Goal: Task Accomplishment & Management: Use online tool/utility

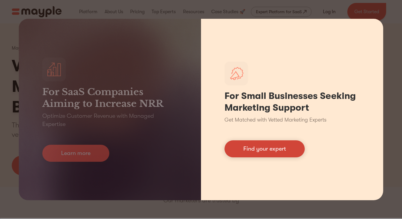
click at [268, 151] on link "Find your expert" at bounding box center [264, 148] width 80 height 17
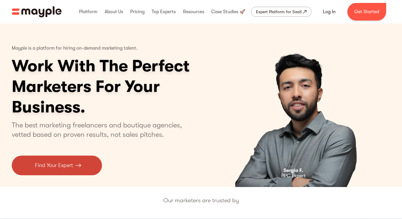
click at [55, 170] on link "Find Your Expert" at bounding box center [57, 166] width 90 height 20
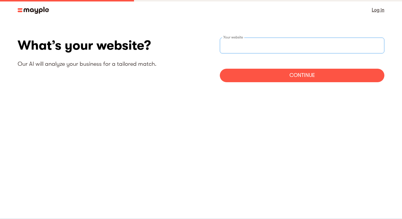
click at [238, 44] on div "Your website" at bounding box center [302, 46] width 165 height 16
type input "[URL][DOMAIN_NAME]"
click at [271, 73] on div "Continue" at bounding box center [302, 76] width 165 height 14
